Goal: Transaction & Acquisition: Purchase product/service

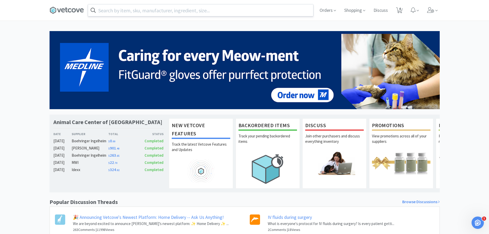
click at [199, 13] on input "text" at bounding box center [200, 10] width 225 height 12
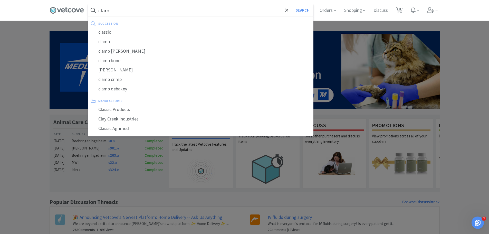
type input "claro"
click at [292, 4] on button "Search" at bounding box center [302, 10] width 21 height 12
select select "1"
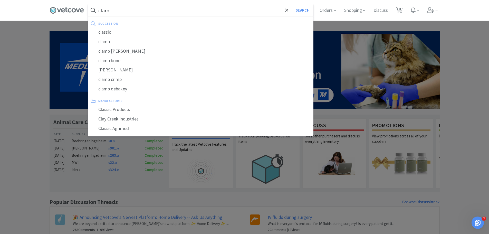
select select "1"
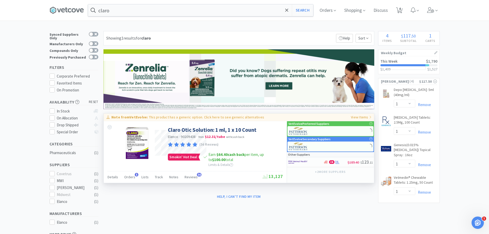
click at [180, 116] on p "This product has a generic option. Click here to see generic alternatives" at bounding box center [206, 117] width 115 height 5
type input "Simplera"
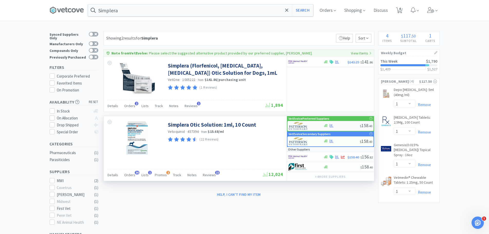
click at [335, 126] on div at bounding box center [341, 126] width 36 height 4
select select "1"
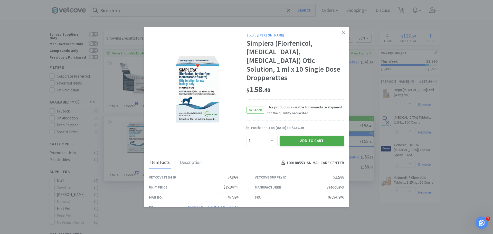
click at [300, 136] on button "Add to Cart" at bounding box center [312, 141] width 64 height 10
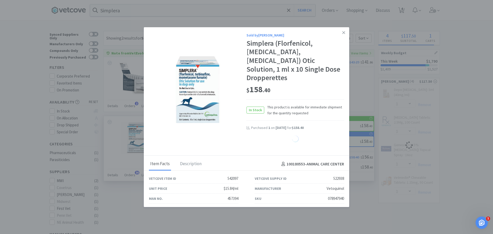
select select "1"
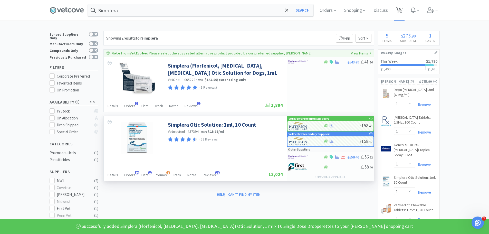
click at [401, 10] on span "5" at bounding box center [400, 8] width 2 height 21
select select "1"
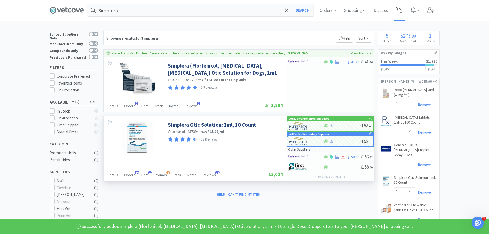
select select "1"
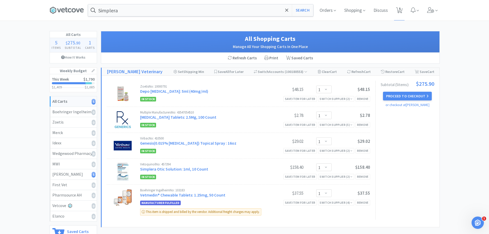
click at [131, 4] on div "Simplera Search Orders Shopping Discuss Discuss 5 5" at bounding box center [245, 10] width 390 height 21
click at [131, 7] on input "Simplera" at bounding box center [200, 10] width 225 height 12
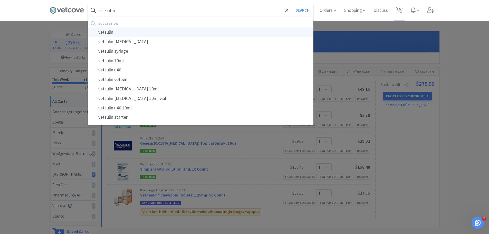
type input "vetsulin"
click at [136, 32] on div "vetsulin" at bounding box center [200, 31] width 225 height 9
select select "1"
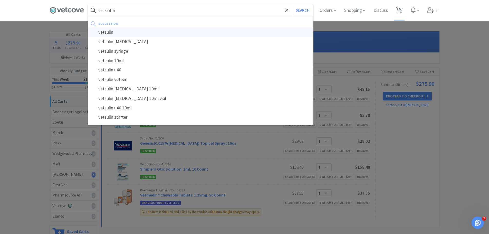
select select "1"
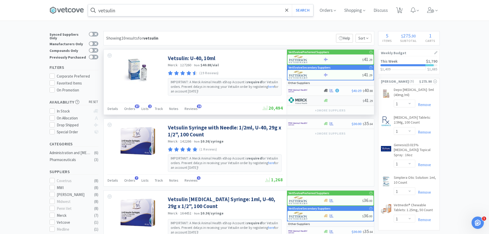
click at [339, 100] on div at bounding box center [342, 101] width 39 height 4
select select "2"
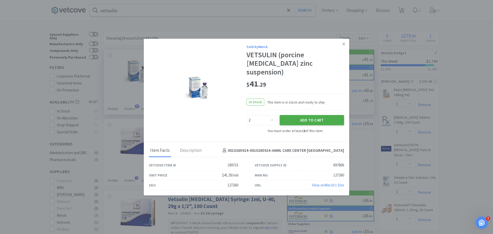
click at [289, 115] on button "Add to Cart" at bounding box center [312, 120] width 64 height 10
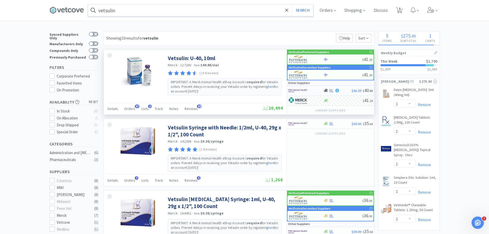
select select "2"
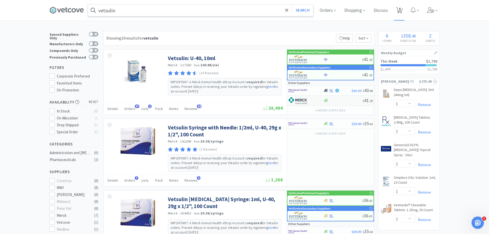
click at [401, 10] on span "6" at bounding box center [400, 8] width 2 height 21
select select "2"
select select "1"
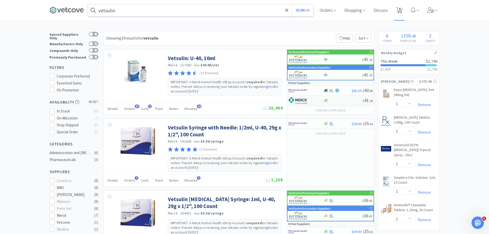
select select "1"
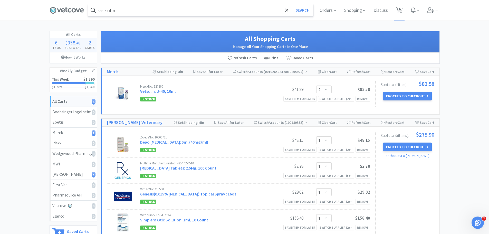
click at [163, 15] on input "vetsulin" at bounding box center [200, 10] width 225 height 12
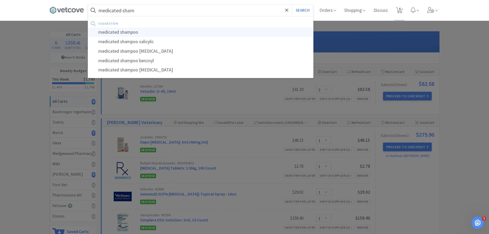
click at [152, 31] on div "medicated shampoo" at bounding box center [200, 31] width 225 height 9
type input "medicated shampoo"
select select "1"
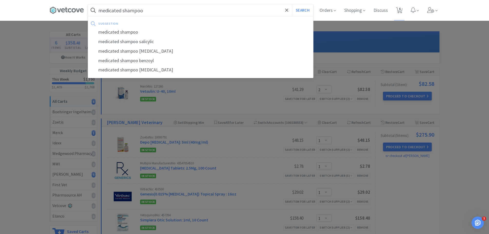
select select "1"
select select "2"
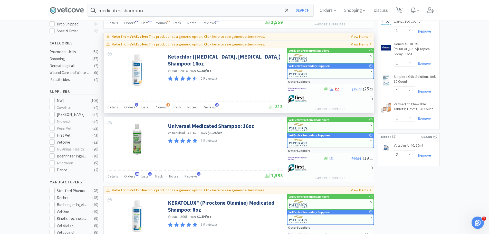
scroll to position [103, 0]
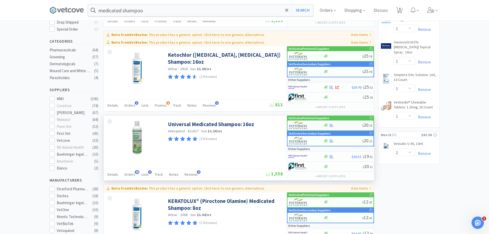
click at [343, 126] on div at bounding box center [342, 125] width 39 height 4
select select "1"
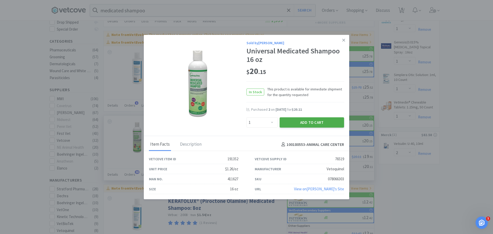
click at [299, 123] on button "Add to Cart" at bounding box center [312, 122] width 64 height 10
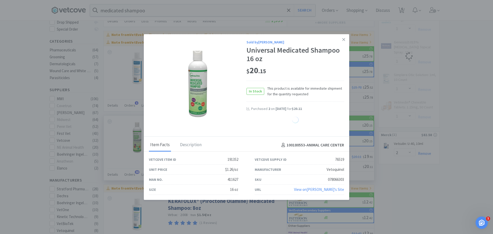
select select "1"
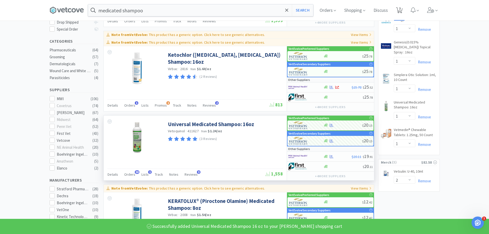
click at [405, 9] on span "7" at bounding box center [399, 10] width 11 height 21
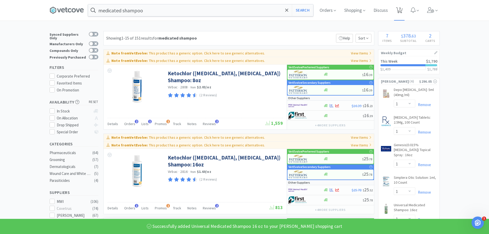
select select "2"
select select "1"
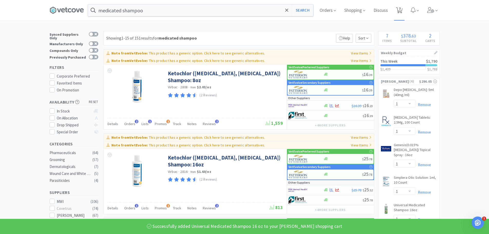
select select "1"
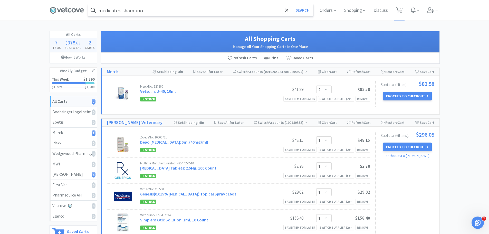
click at [184, 15] on input "medicated shampoo" at bounding box center [200, 10] width 225 height 12
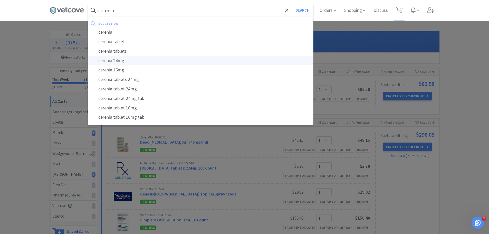
click at [112, 64] on div "cerenia 24mg" at bounding box center [200, 60] width 225 height 9
type input "cerenia 24mg"
select select "1"
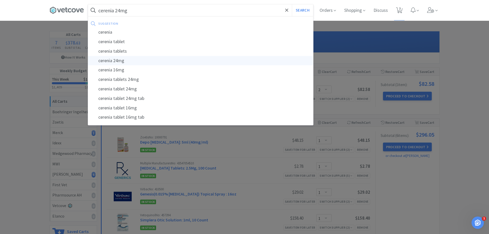
select select "1"
select select "2"
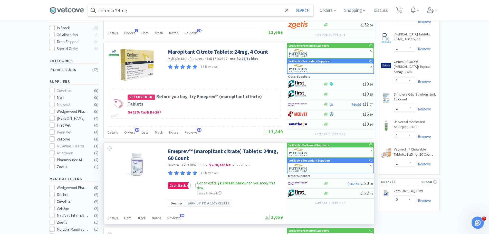
scroll to position [51, 0]
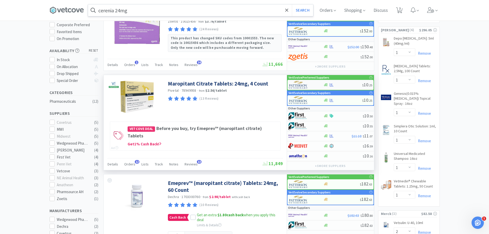
click at [337, 82] on div "$ 10 . 25" at bounding box center [330, 85] width 86 height 10
select select "1"
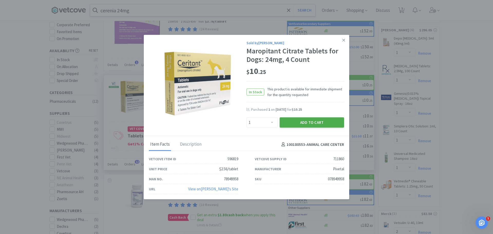
click at [299, 123] on button "Add to Cart" at bounding box center [312, 122] width 64 height 10
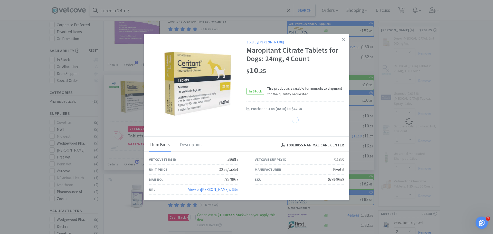
select select "1"
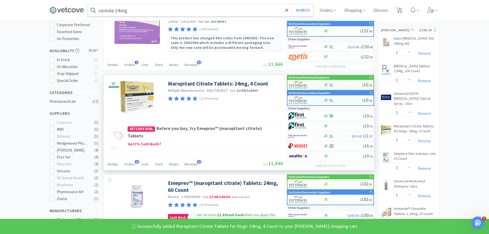
click at [121, 9] on input "cerenia 24mg" at bounding box center [200, 10] width 225 height 12
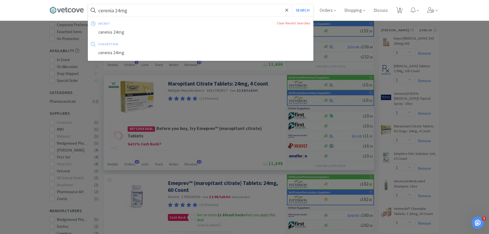
click at [121, 9] on input "cerenia 24mg" at bounding box center [200, 10] width 225 height 12
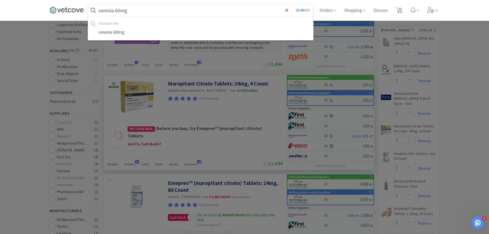
type input "cerenia 60mg"
click at [141, 11] on input "cerenia 60mg" at bounding box center [200, 10] width 225 height 12
click at [292, 4] on button "Search" at bounding box center [302, 10] width 21 height 12
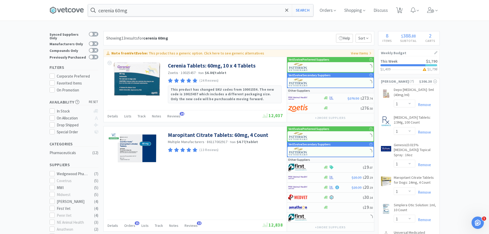
scroll to position [26, 0]
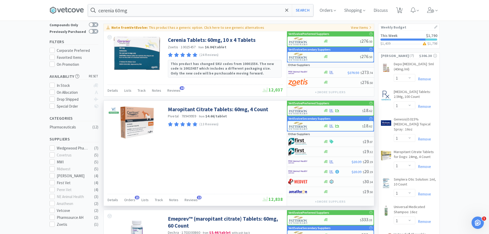
click at [347, 111] on div at bounding box center [342, 111] width 39 height 4
select select "1"
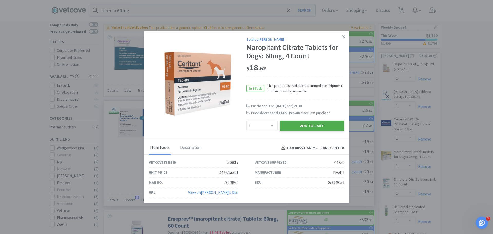
click at [293, 124] on button "Add to Cart" at bounding box center [312, 126] width 64 height 10
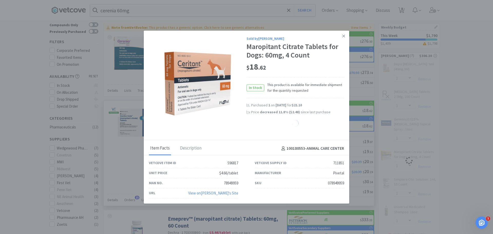
select select "1"
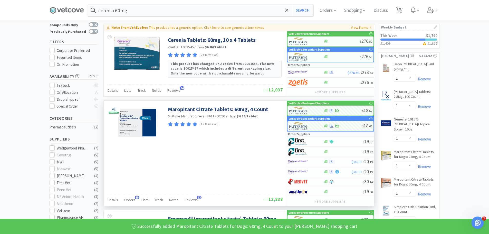
scroll to position [0, 0]
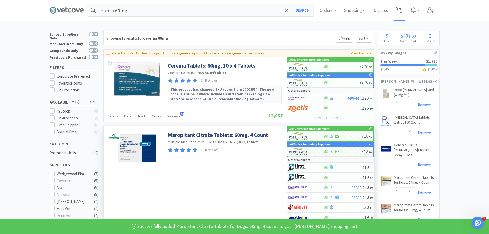
click at [398, 8] on icon at bounding box center [399, 10] width 6 height 6
select select "2"
select select "1"
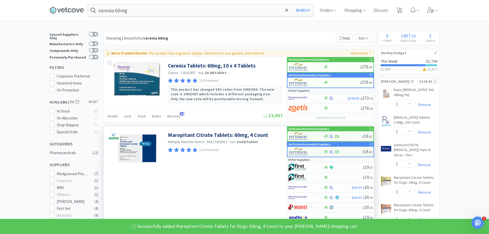
select select "1"
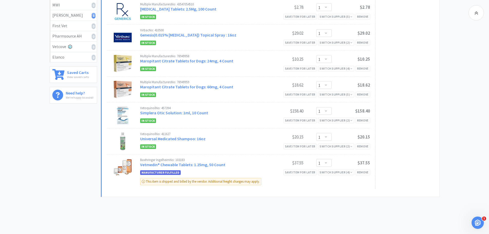
scroll to position [149, 0]
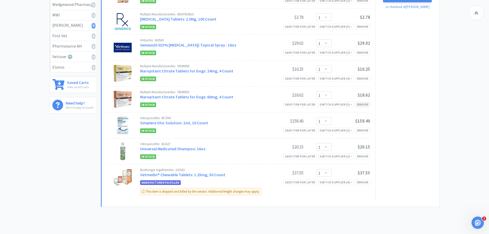
click at [368, 104] on div "Remove" at bounding box center [362, 104] width 15 height 5
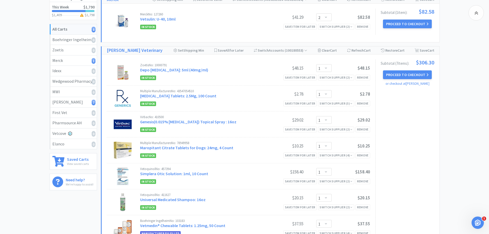
scroll to position [98, 0]
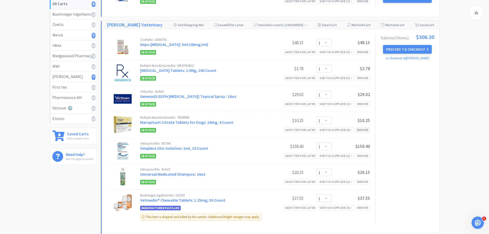
click at [366, 129] on div "Remove" at bounding box center [362, 129] width 15 height 5
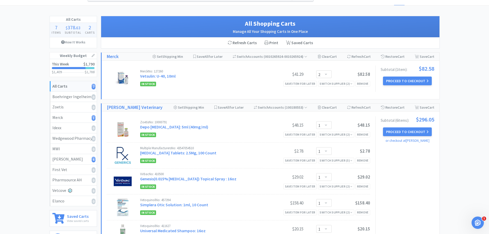
scroll to position [0, 0]
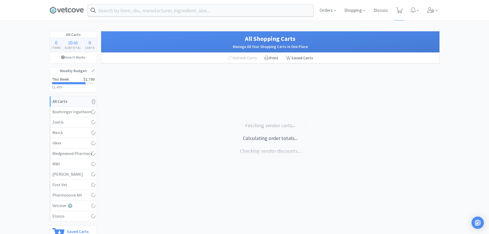
select select "1"
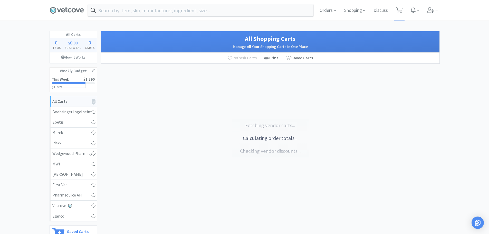
select select "1"
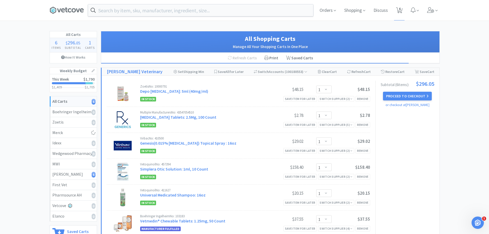
select select "2"
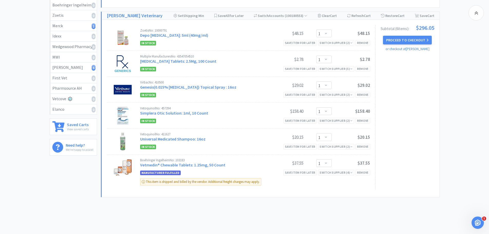
scroll to position [123, 0]
